Goal: Task Accomplishment & Management: Complete application form

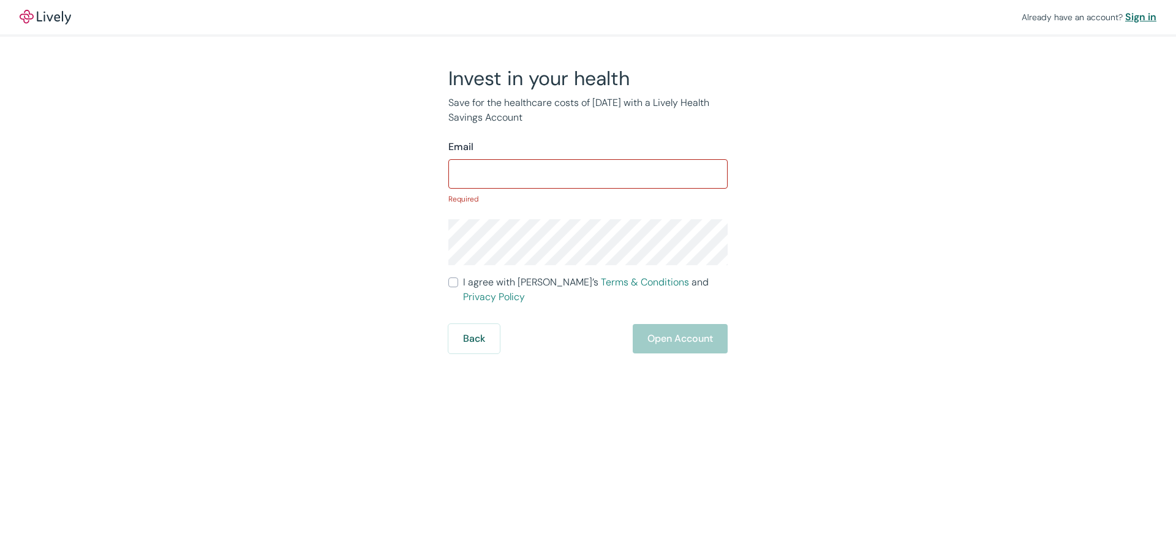
click at [1134, 20] on div "Sign in" at bounding box center [1141, 17] width 31 height 15
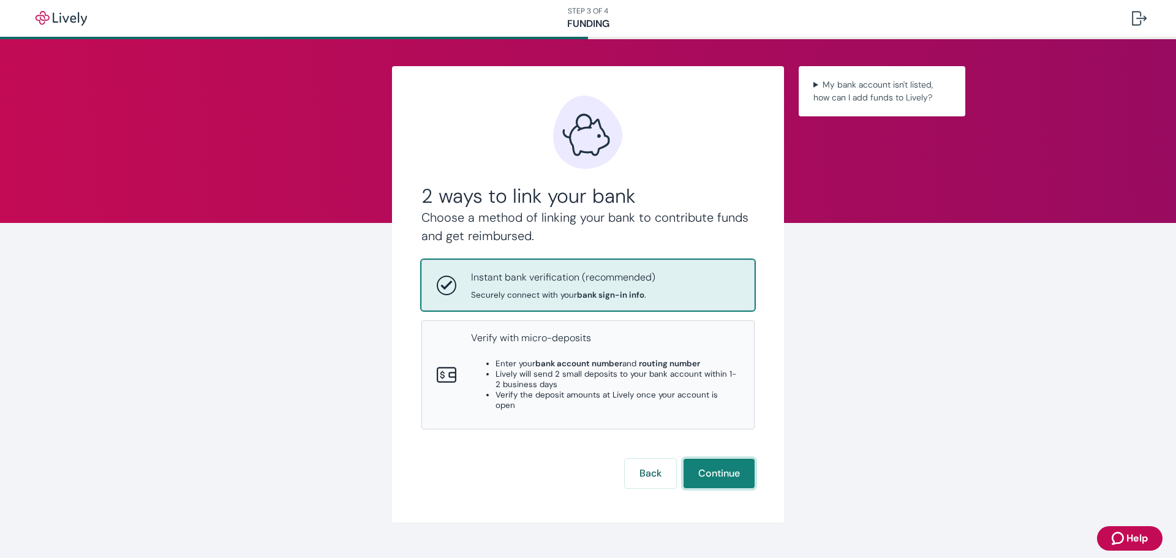
click at [721, 469] on button "Continue" at bounding box center [719, 473] width 71 height 29
